Goal: Task Accomplishment & Management: Manage account settings

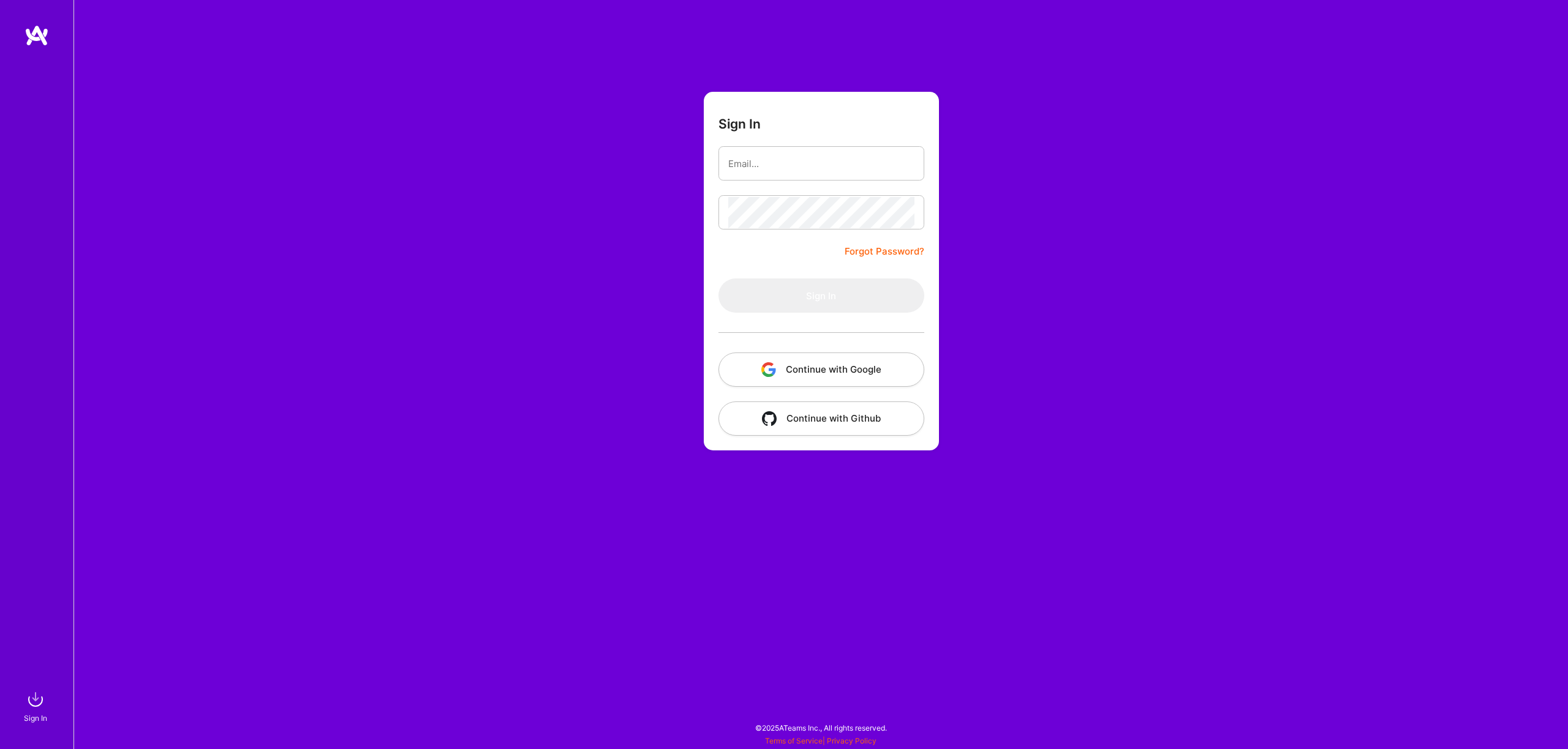
click at [829, 361] on button "Continue with Google" at bounding box center [821, 369] width 206 height 34
click at [830, 345] on form "Sign In Forgot Password? Sign In Continue with Google Continue with Github" at bounding box center [821, 271] width 235 height 358
click at [773, 157] on input "email" at bounding box center [821, 164] width 186 height 31
type input "[PERSON_NAME][EMAIL_ADDRESS][DOMAIN_NAME]"
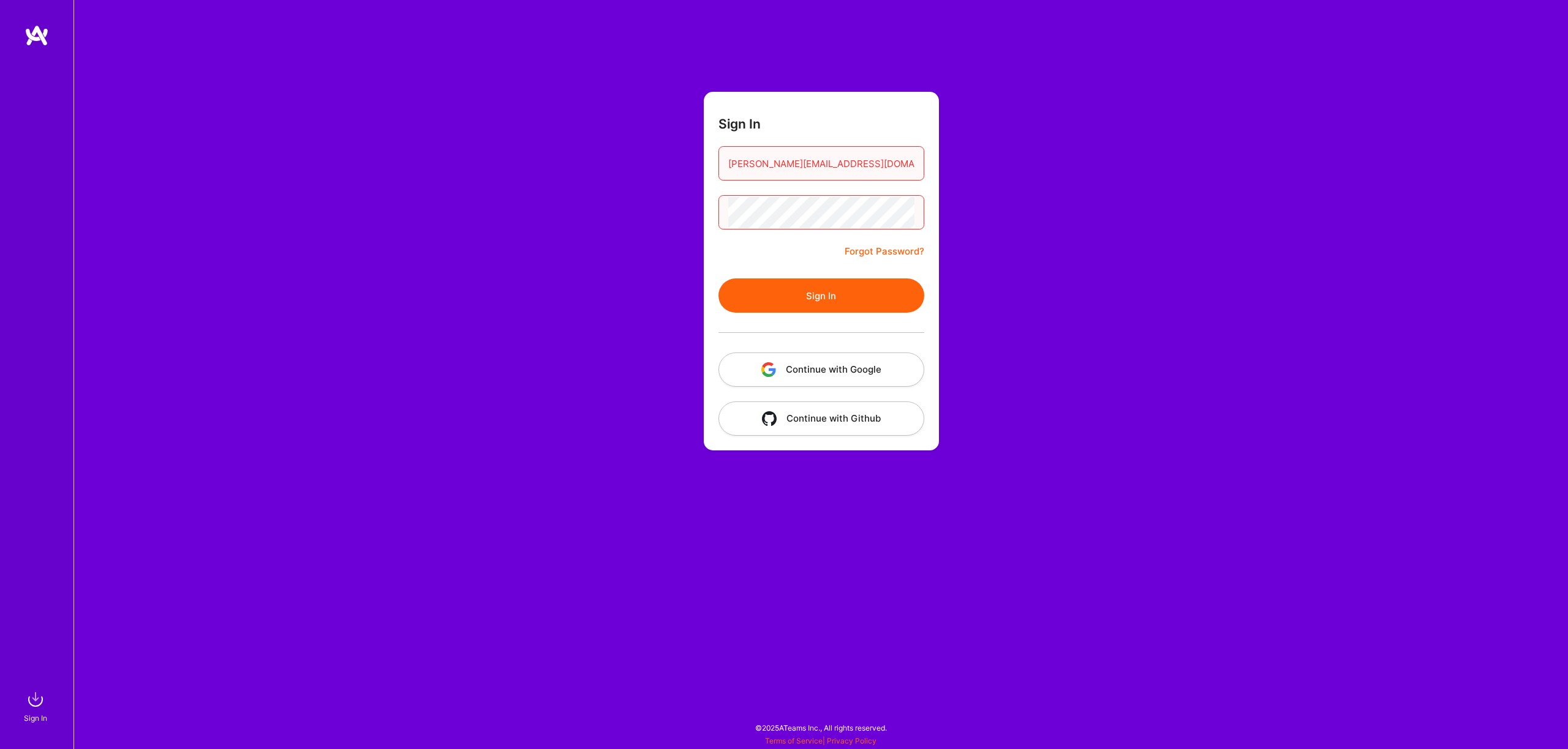
click at [719, 279] on button "Sign In" at bounding box center [821, 296] width 206 height 34
